Goal: Information Seeking & Learning: Learn about a topic

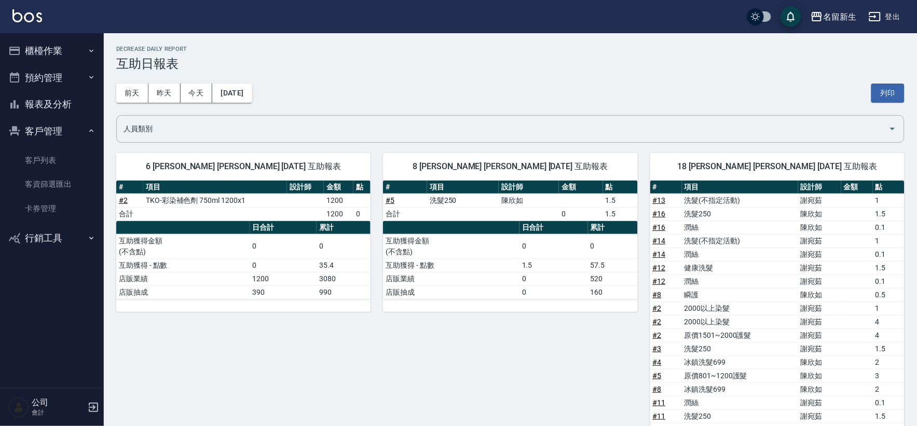
click at [80, 43] on button "櫃檯作業" at bounding box center [52, 50] width 96 height 27
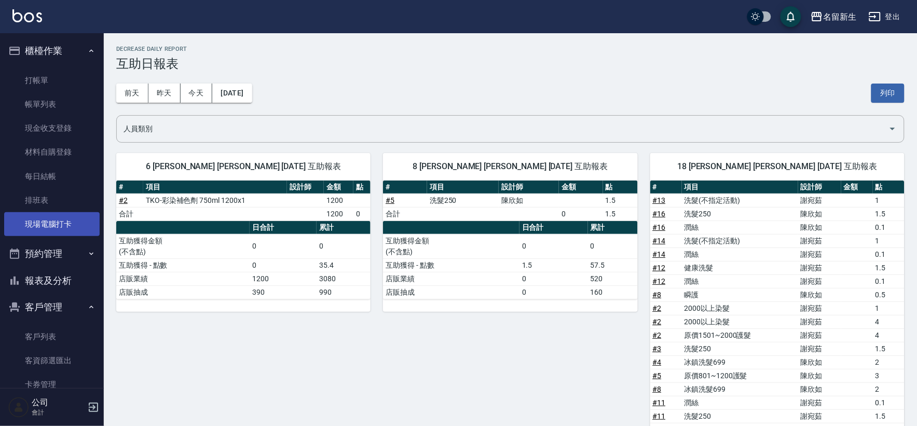
click at [65, 231] on link "現場電腦打卡" at bounding box center [52, 224] width 96 height 24
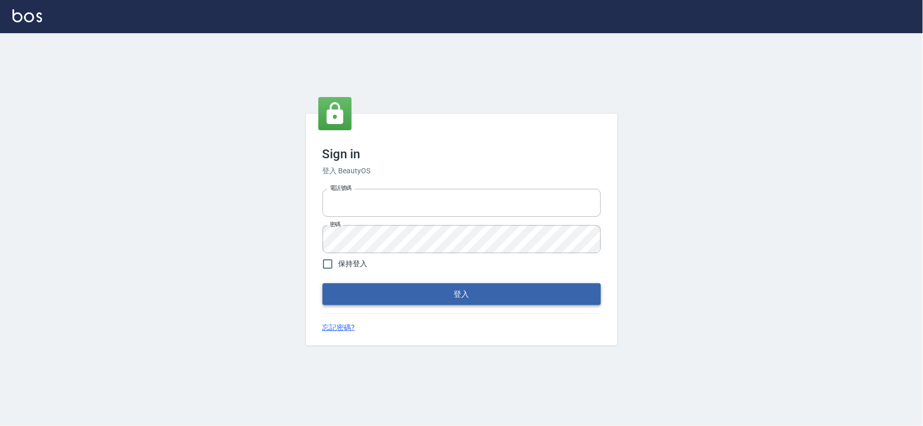
type input "034258365"
click at [382, 288] on button "登入" at bounding box center [461, 295] width 278 height 22
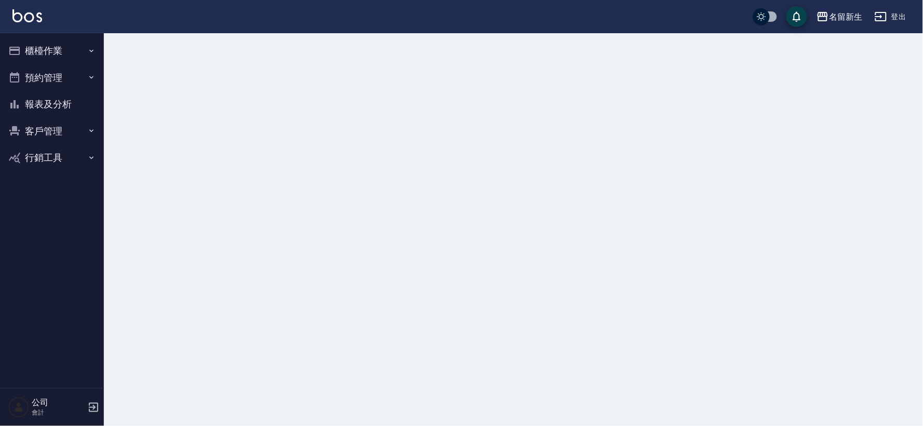
click at [92, 37] on button "櫃檯作業" at bounding box center [52, 50] width 96 height 27
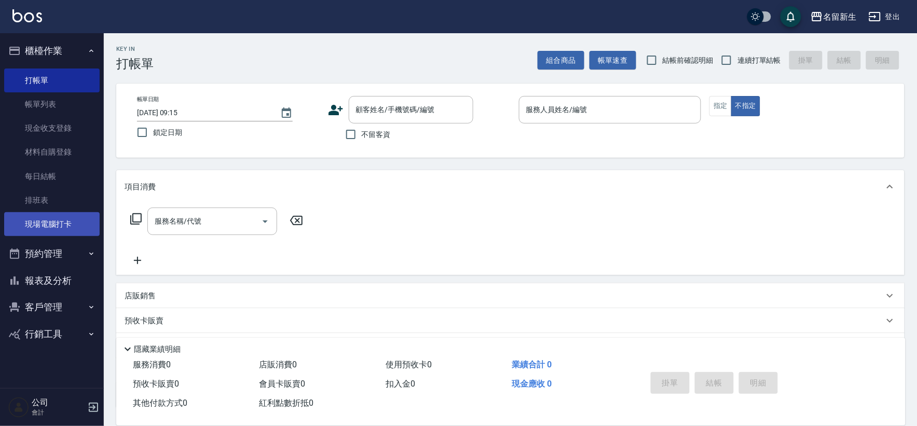
click at [52, 220] on link "現場電腦打卡" at bounding box center [52, 224] width 96 height 24
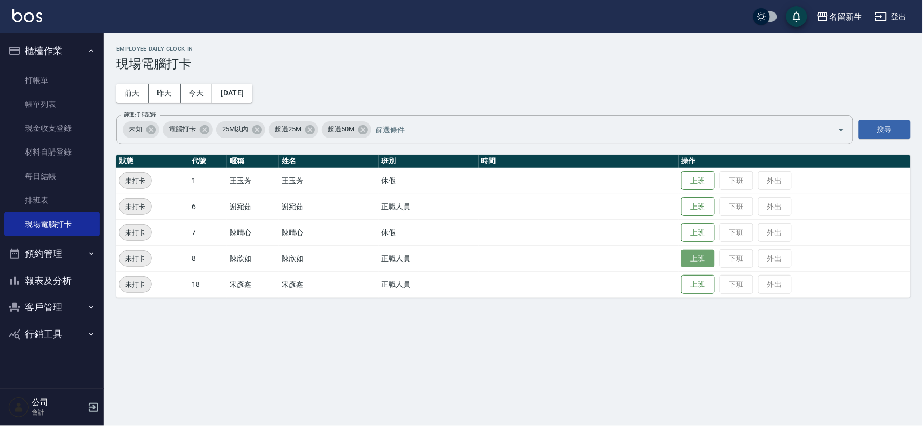
click at [690, 258] on button "上班" at bounding box center [697, 259] width 33 height 18
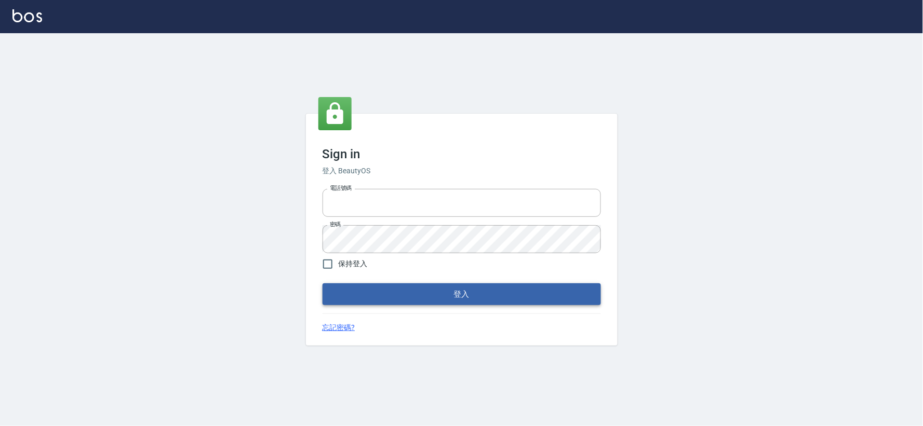
type input "034258365"
click at [369, 292] on button "登入" at bounding box center [461, 295] width 278 height 22
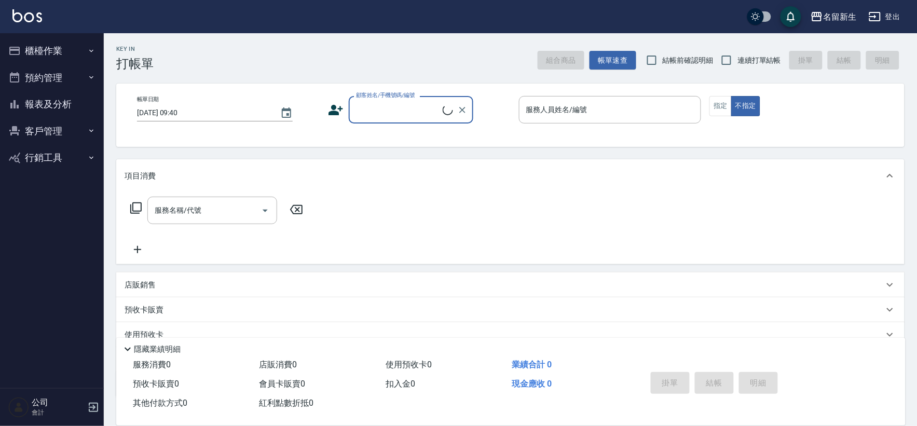
click at [63, 52] on button "櫃檯作業" at bounding box center [52, 50] width 96 height 27
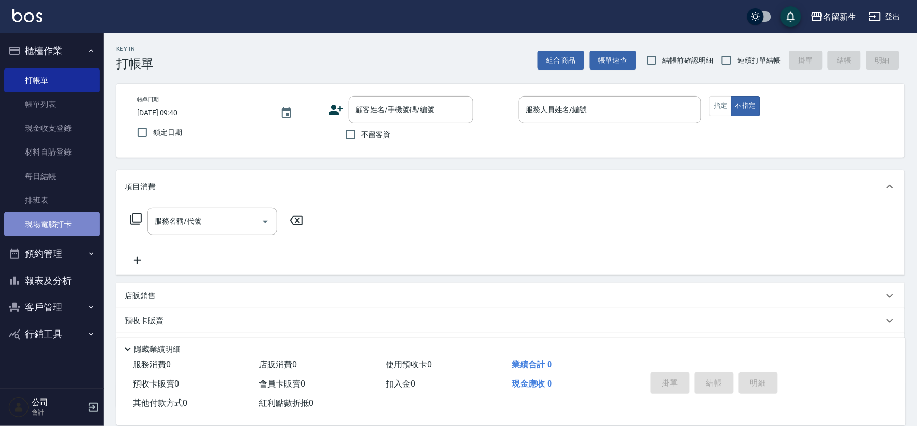
click at [79, 222] on link "現場電腦打卡" at bounding box center [52, 224] width 96 height 24
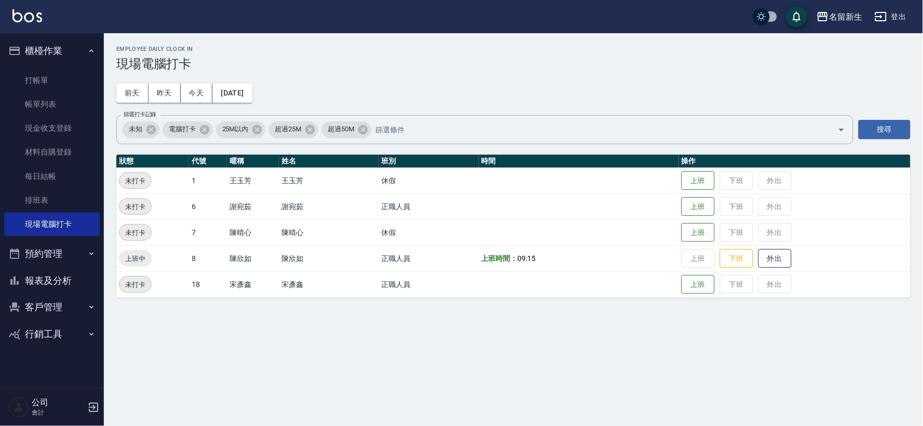
click at [79, 309] on button "客戶管理" at bounding box center [52, 307] width 96 height 27
click at [69, 334] on link "客戶列表" at bounding box center [52, 337] width 96 height 24
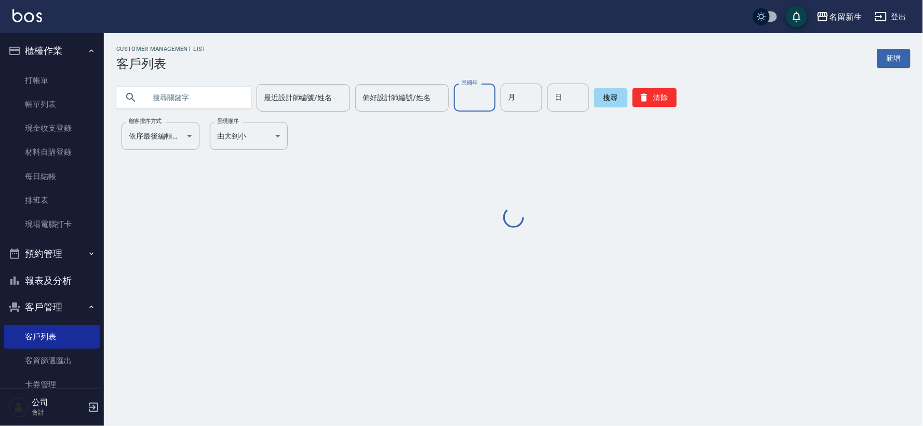
click at [463, 96] on input "民國年" at bounding box center [475, 98] width 42 height 28
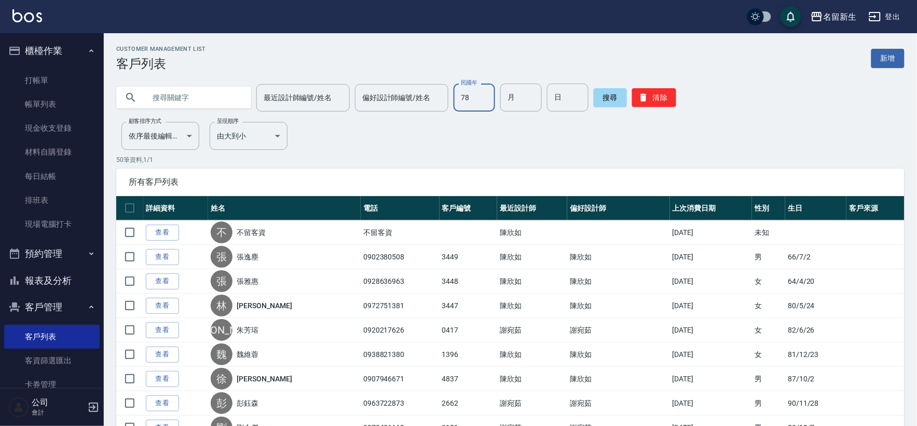
type input "78"
type input "10"
type input "27"
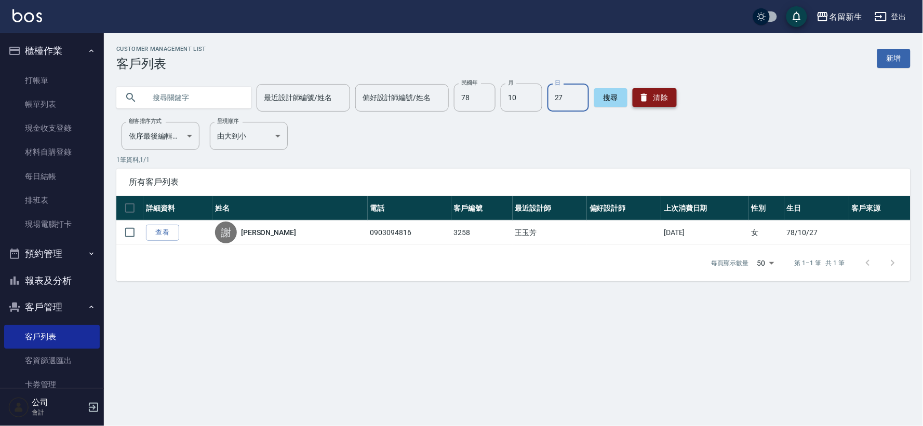
click at [645, 103] on button "清除" at bounding box center [654, 97] width 44 height 19
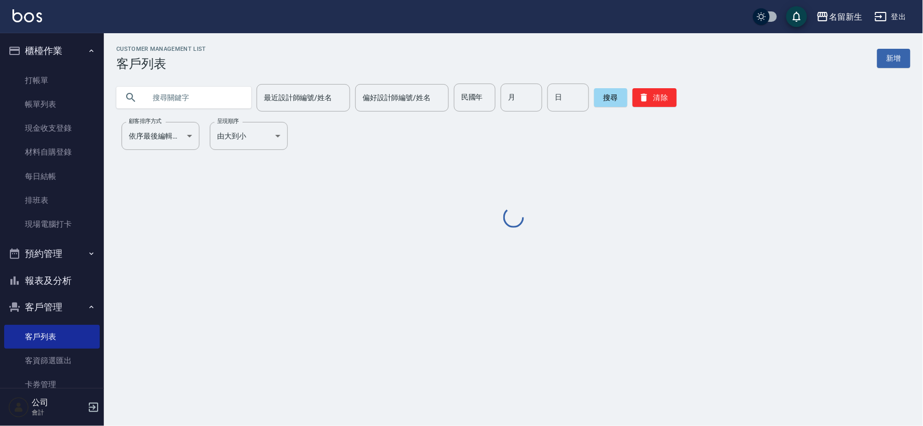
click at [219, 92] on input "text" at bounding box center [194, 98] width 98 height 28
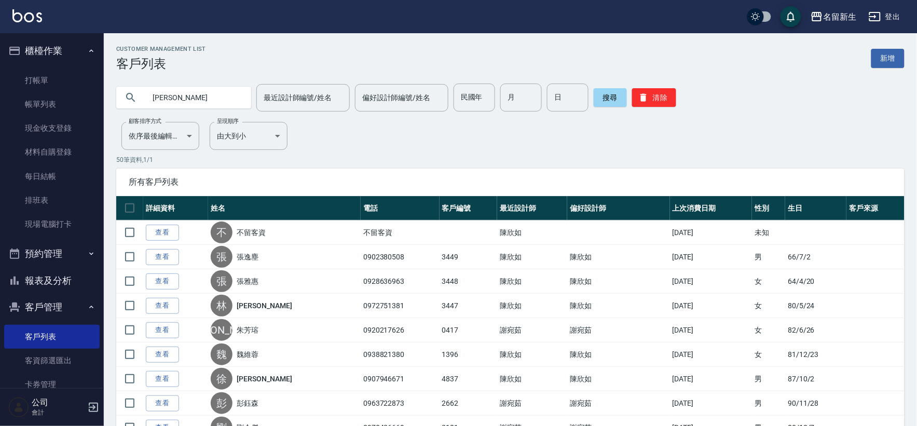
type input "陳美"
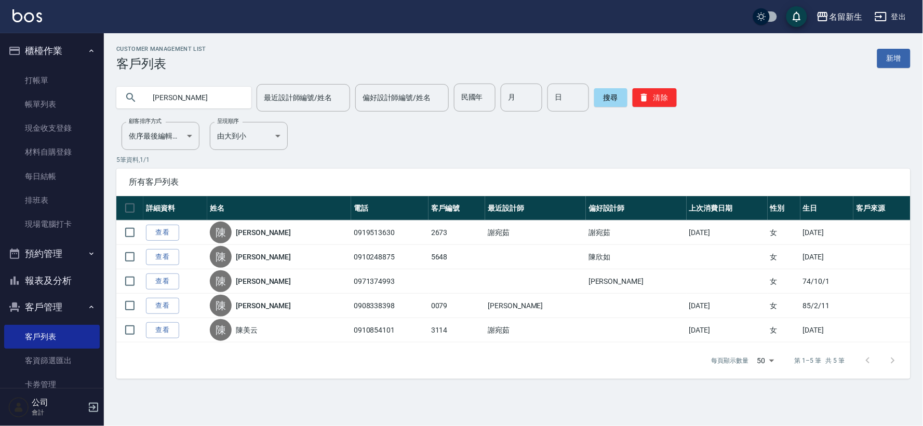
drag, startPoint x: 46, startPoint y: 49, endPoint x: 45, endPoint y: 60, distance: 10.9
click at [46, 50] on button "櫃檯作業" at bounding box center [52, 50] width 96 height 27
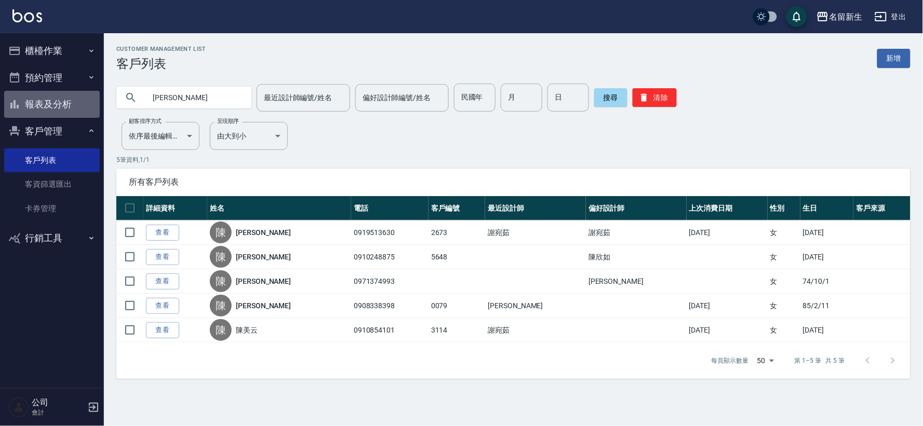
click at [59, 101] on button "報表及分析" at bounding box center [52, 104] width 96 height 27
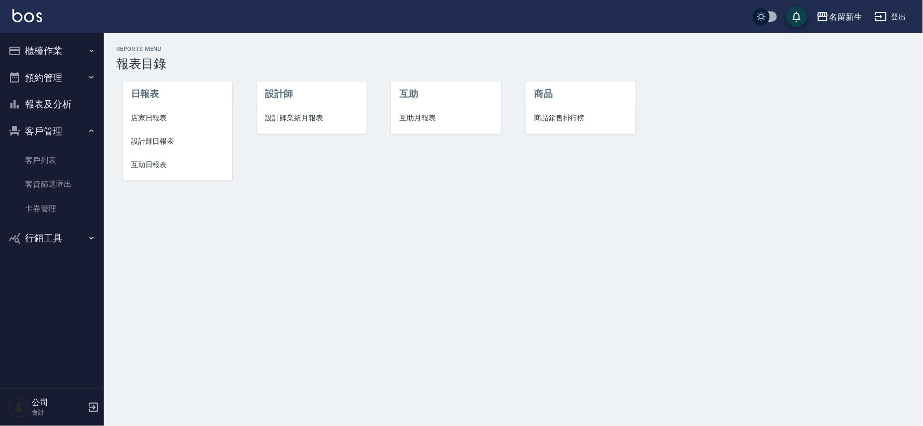
click at [295, 113] on span "設計師業績月報表" at bounding box center [311, 118] width 93 height 11
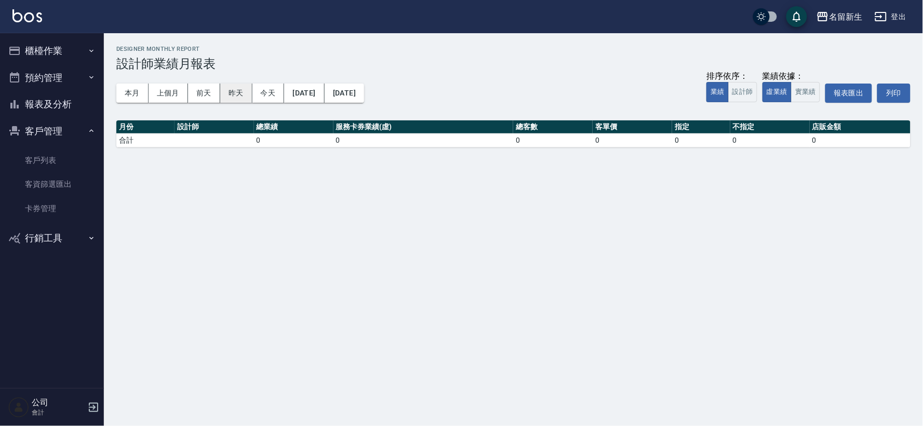
click at [224, 94] on button "昨天" at bounding box center [236, 93] width 32 height 19
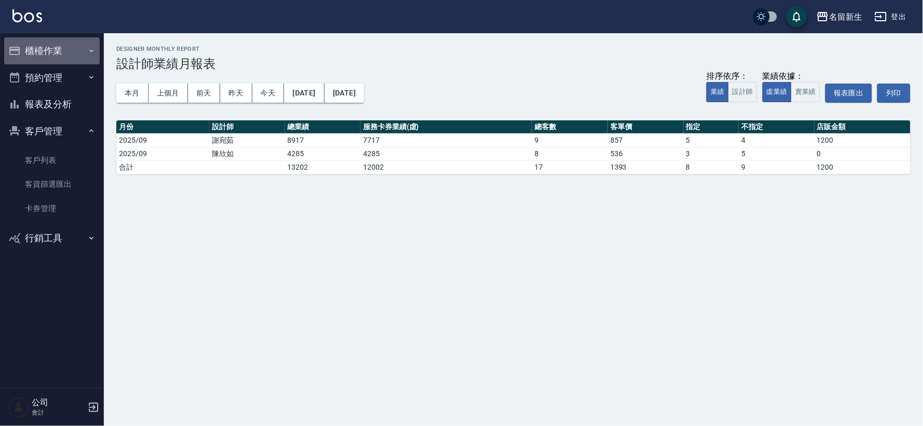
click at [59, 50] on button "櫃檯作業" at bounding box center [52, 50] width 96 height 27
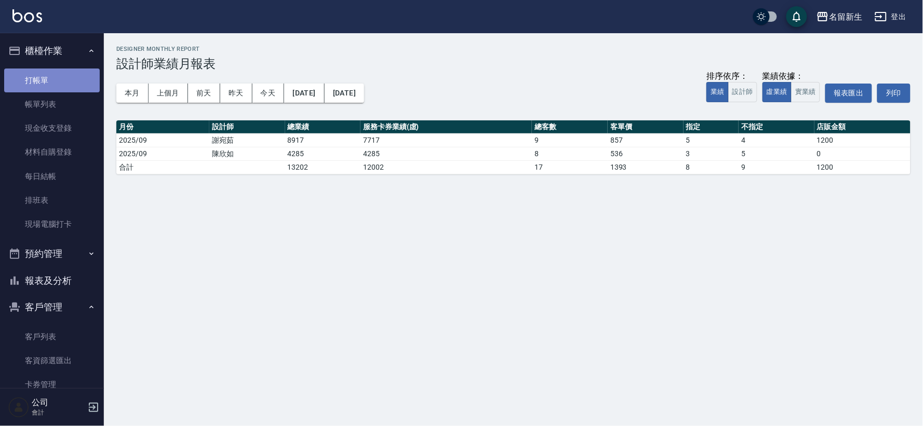
click at [55, 86] on link "打帳單" at bounding box center [52, 81] width 96 height 24
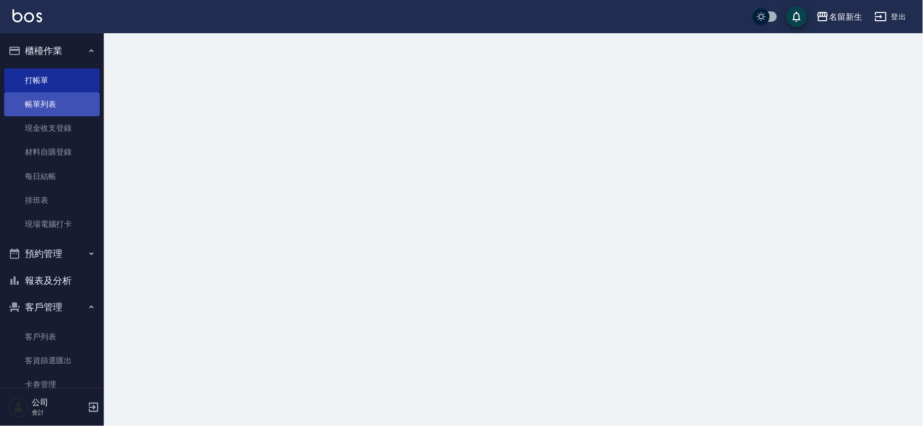
click at [55, 102] on link "帳單列表" at bounding box center [52, 104] width 96 height 24
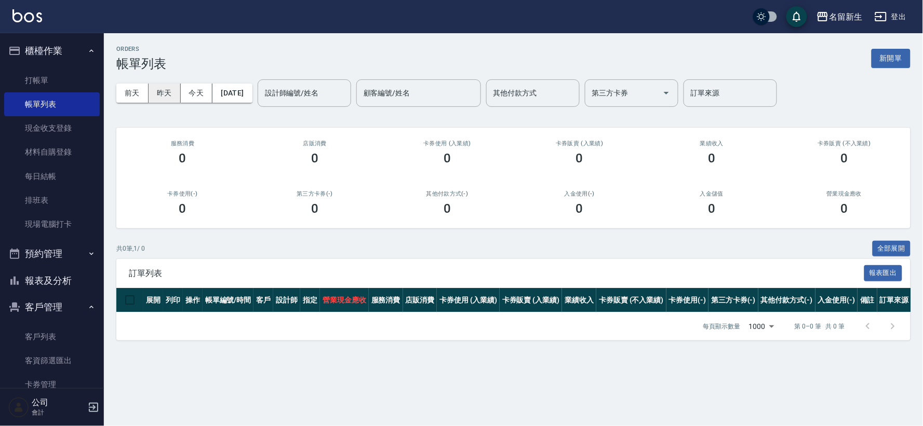
click at [164, 90] on button "昨天" at bounding box center [165, 93] width 32 height 19
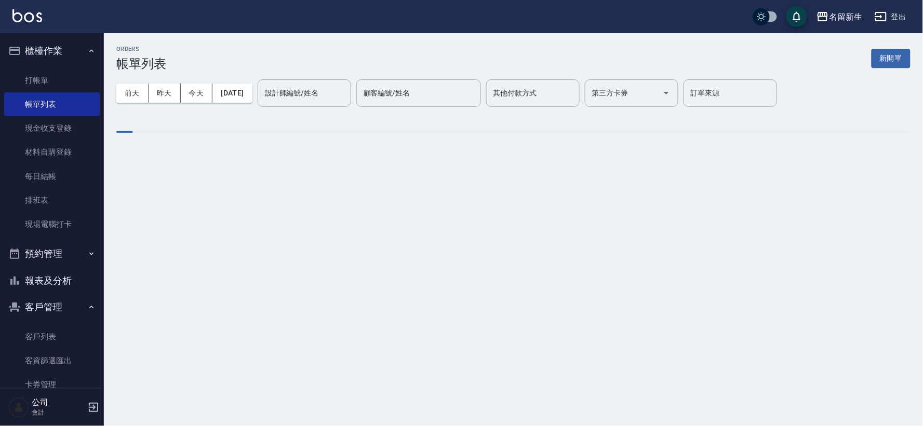
click at [301, 96] on div "設計師編號/姓名 設計師編號/姓名" at bounding box center [304, 93] width 93 height 28
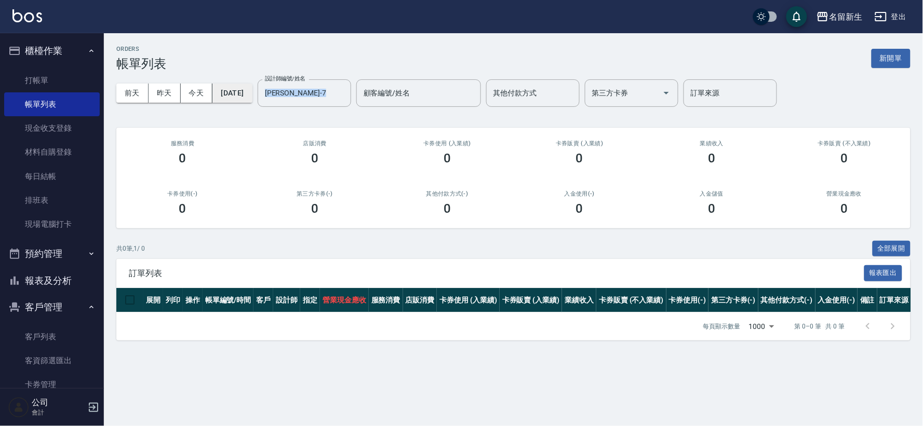
drag, startPoint x: 320, startPoint y: 107, endPoint x: 232, endPoint y: 87, distance: 90.6
click at [232, 87] on div "前天 昨天 今天 2025/09/16 設計師編號/姓名 陳晴心-7 設計師編號/姓名 顧客編號/姓名 顧客編號/姓名 其他付款方式 其他付款方式 第三方卡券…" at bounding box center [513, 93] width 794 height 44
click at [328, 95] on input "陳晴心-7" at bounding box center [296, 93] width 69 height 18
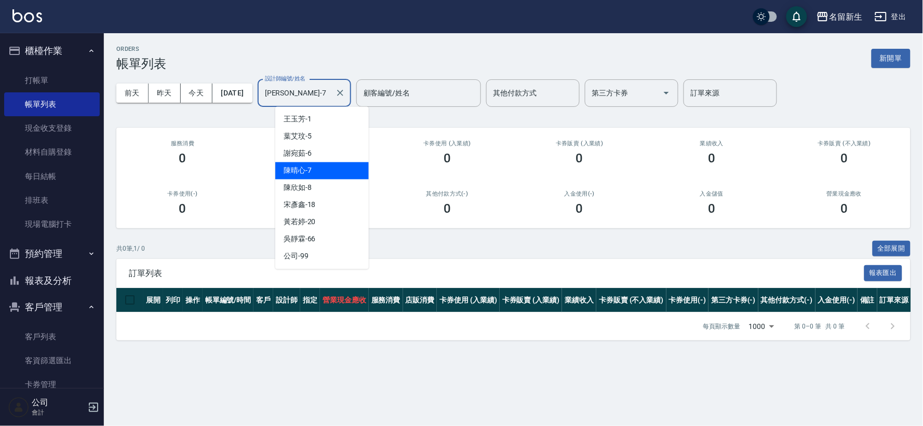
type input "陳晴心-76"
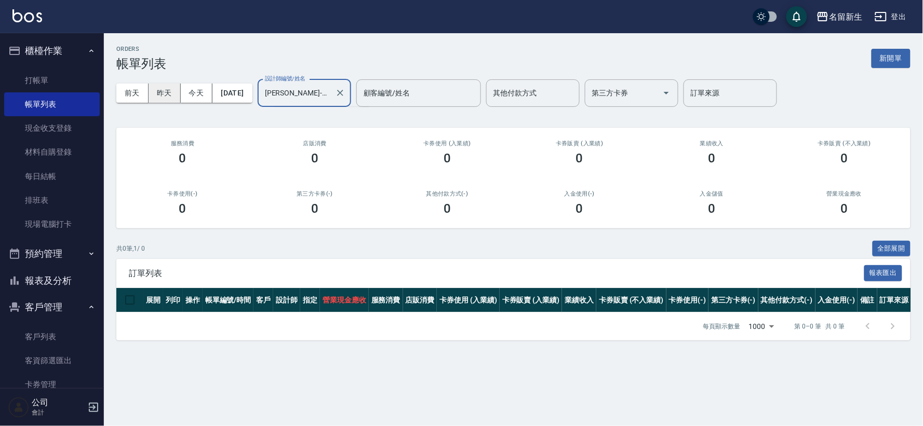
drag, startPoint x: 328, startPoint y: 95, endPoint x: 177, endPoint y: 99, distance: 151.7
click at [177, 99] on div "前天 昨天 今天 2025/09/16 設計師編號/姓名 陳晴心-76 設計師編號/姓名 顧客編號/姓名 顧客編號/姓名 其他付款方式 其他付款方式 第三方卡…" at bounding box center [513, 93] width 794 height 44
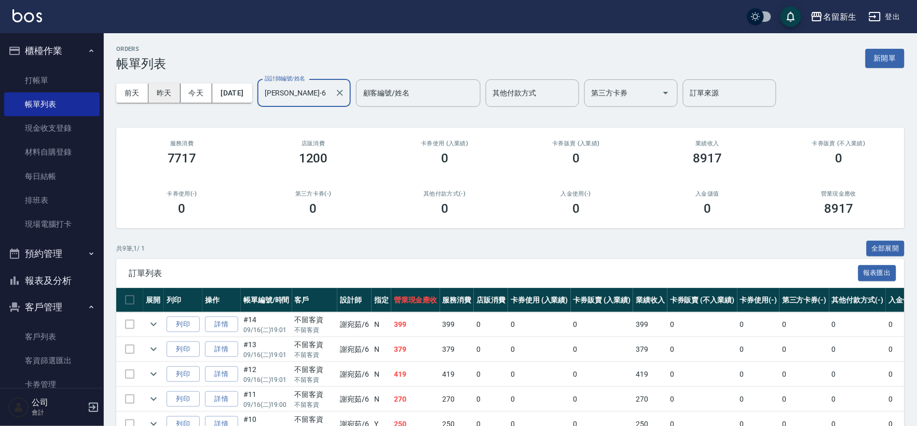
type input "謝宛茹-6"
click at [165, 90] on button "昨天" at bounding box center [165, 93] width 32 height 19
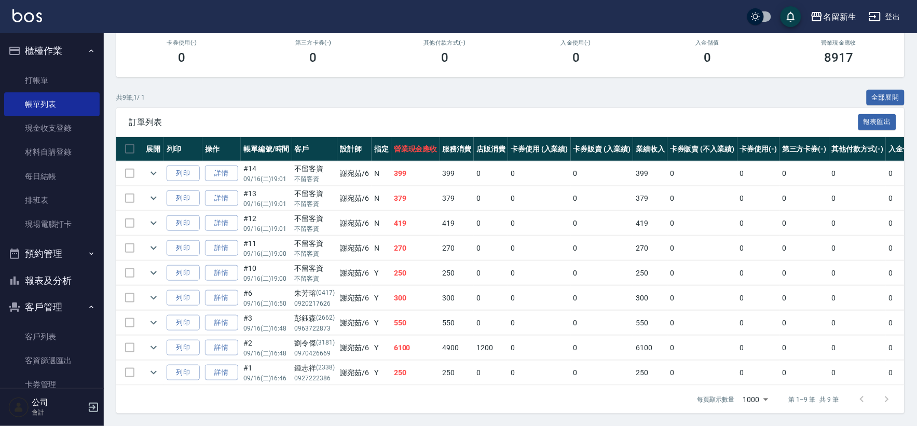
scroll to position [160, 0]
click at [47, 51] on button "櫃檯作業" at bounding box center [52, 50] width 96 height 27
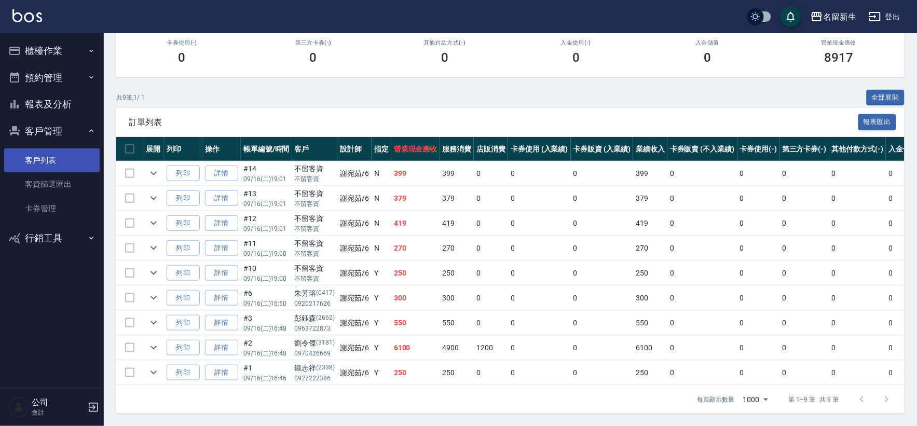
click at [52, 156] on link "客戶列表" at bounding box center [52, 161] width 96 height 24
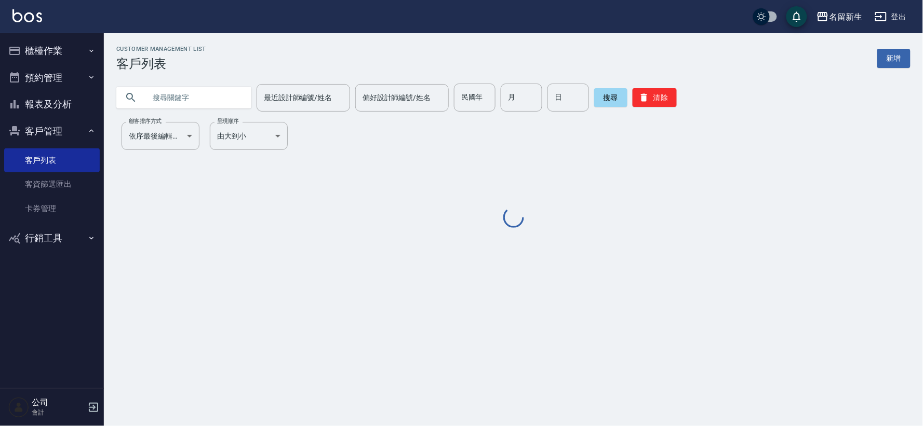
click at [36, 101] on button "報表及分析" at bounding box center [52, 104] width 96 height 27
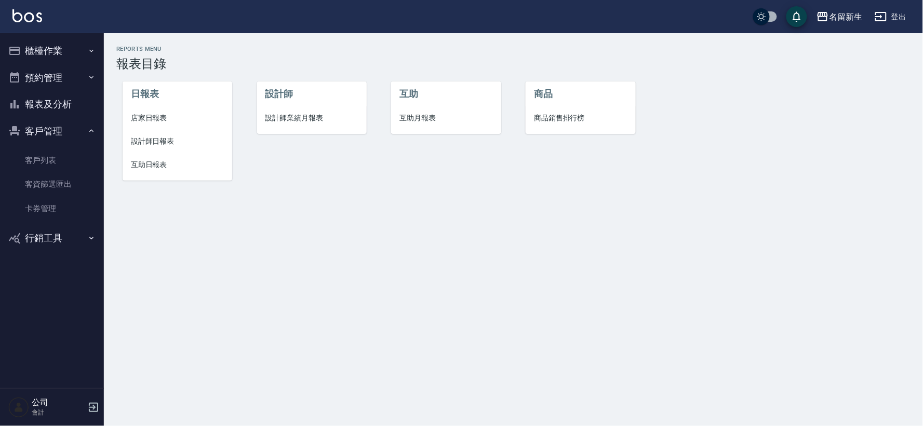
click at [294, 127] on li "設計師業績月報表" at bounding box center [312, 117] width 110 height 23
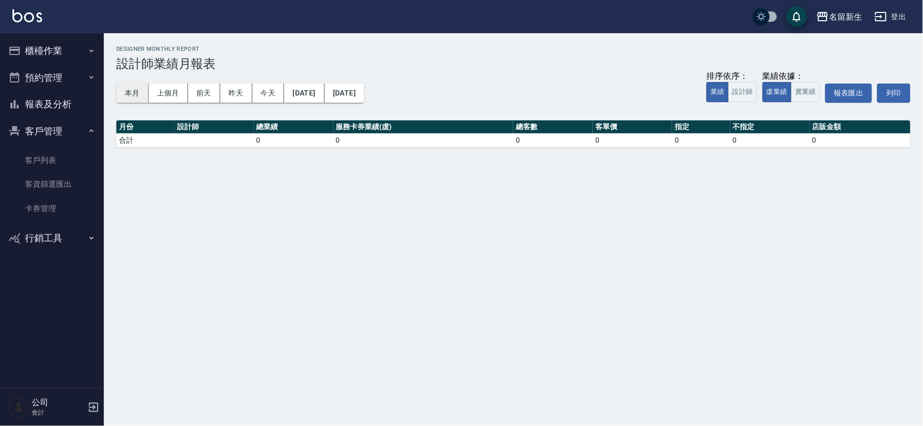
click at [138, 95] on button "本月" at bounding box center [132, 93] width 32 height 19
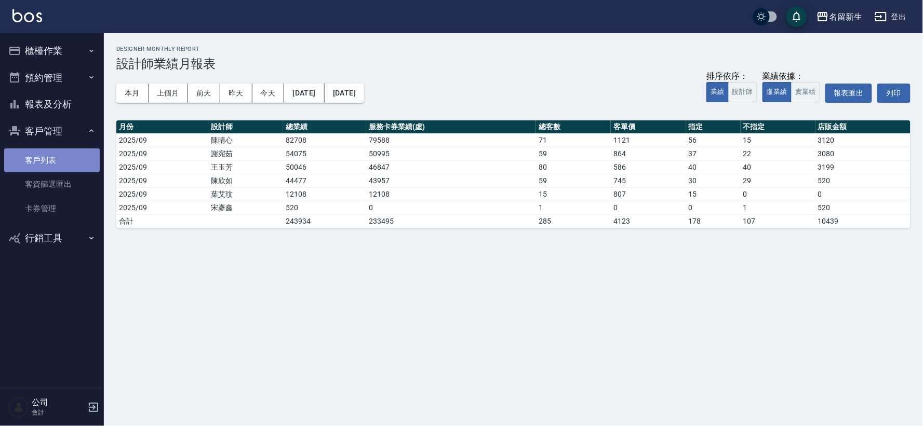
click at [59, 165] on link "客戶列表" at bounding box center [52, 161] width 96 height 24
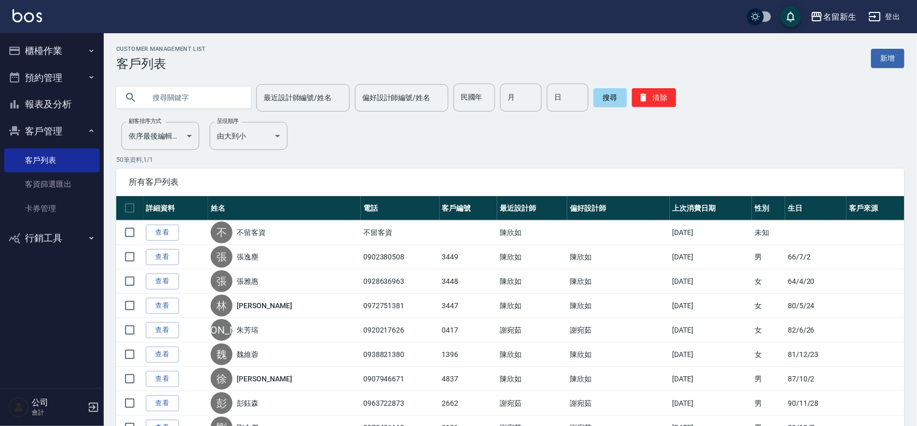
click at [475, 92] on input "民國年" at bounding box center [475, 98] width 42 height 28
type input "77"
type input "11"
type input "06"
